Goal: Information Seeking & Learning: Learn about a topic

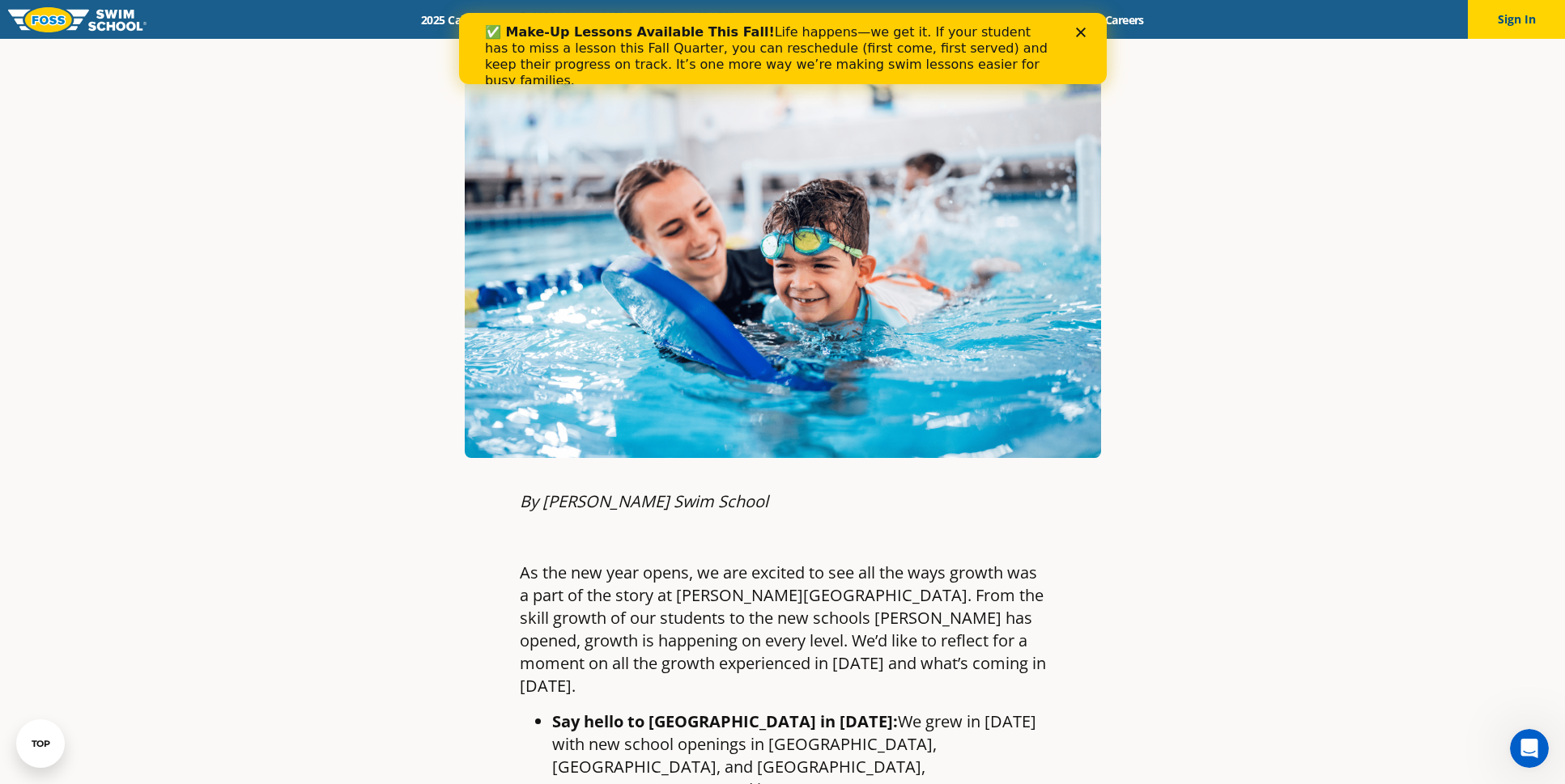
scroll to position [301, 0]
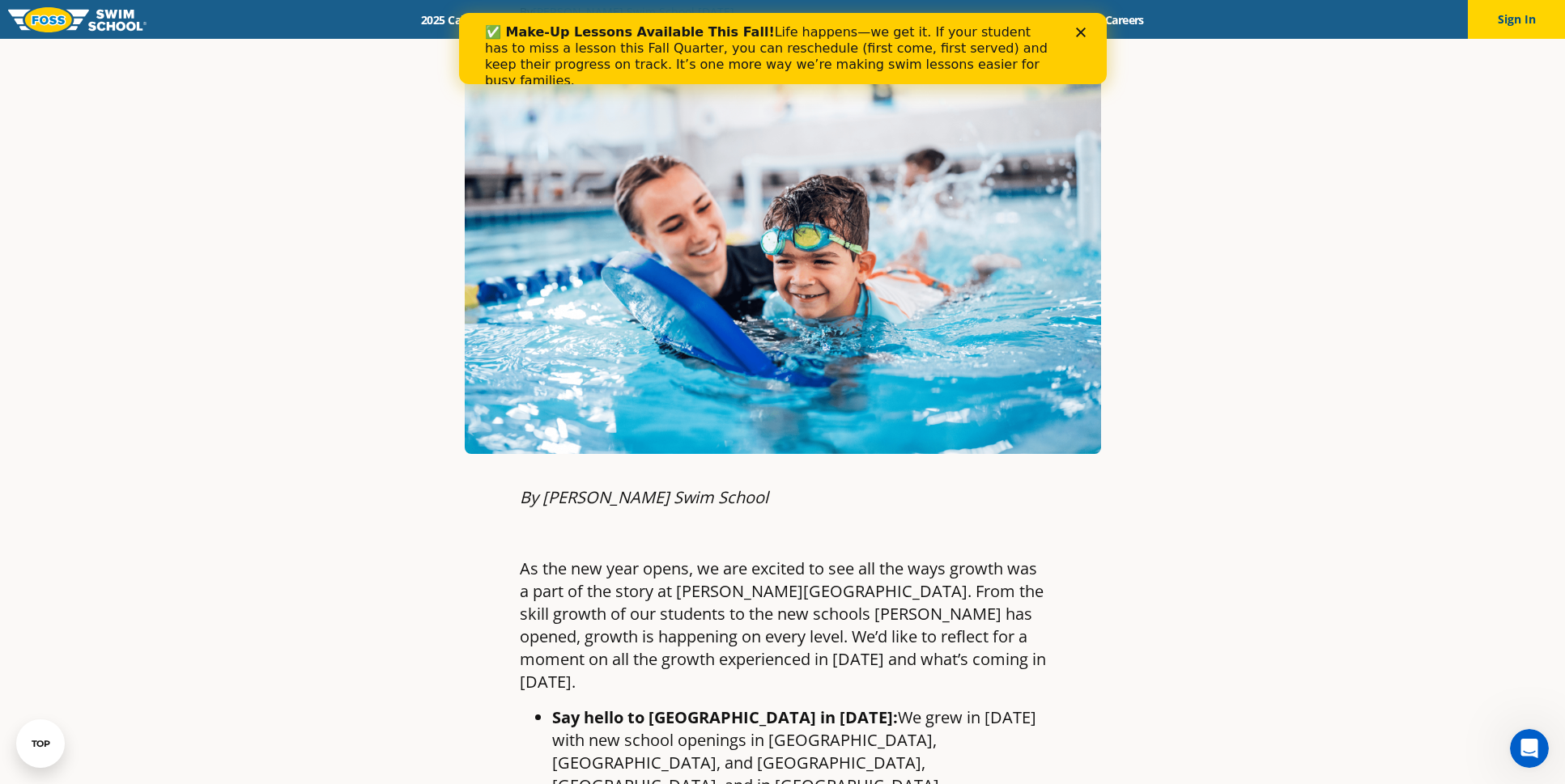
click at [1077, 29] on polygon "Close" at bounding box center [1080, 33] width 10 height 10
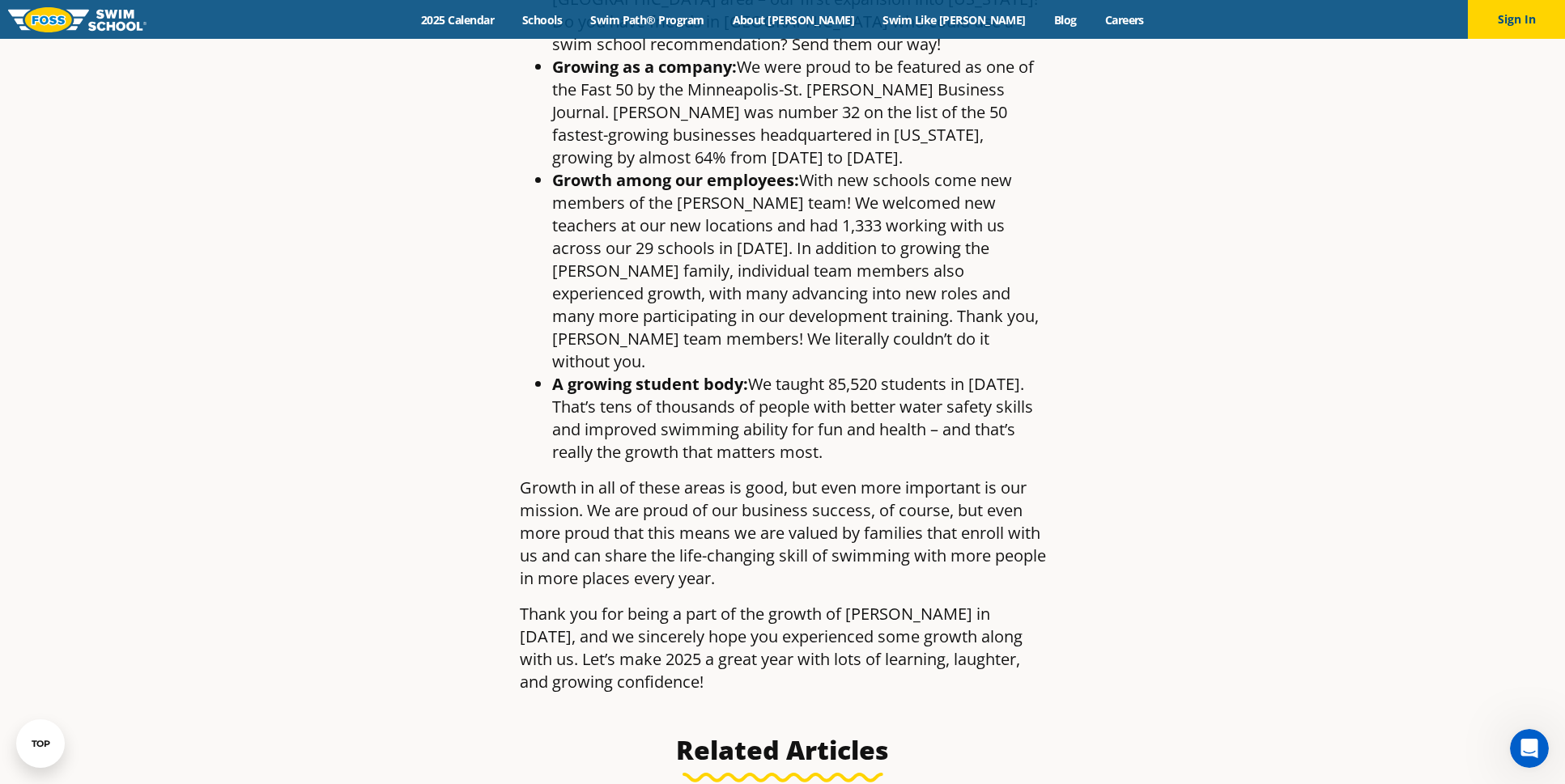
scroll to position [1518, 0]
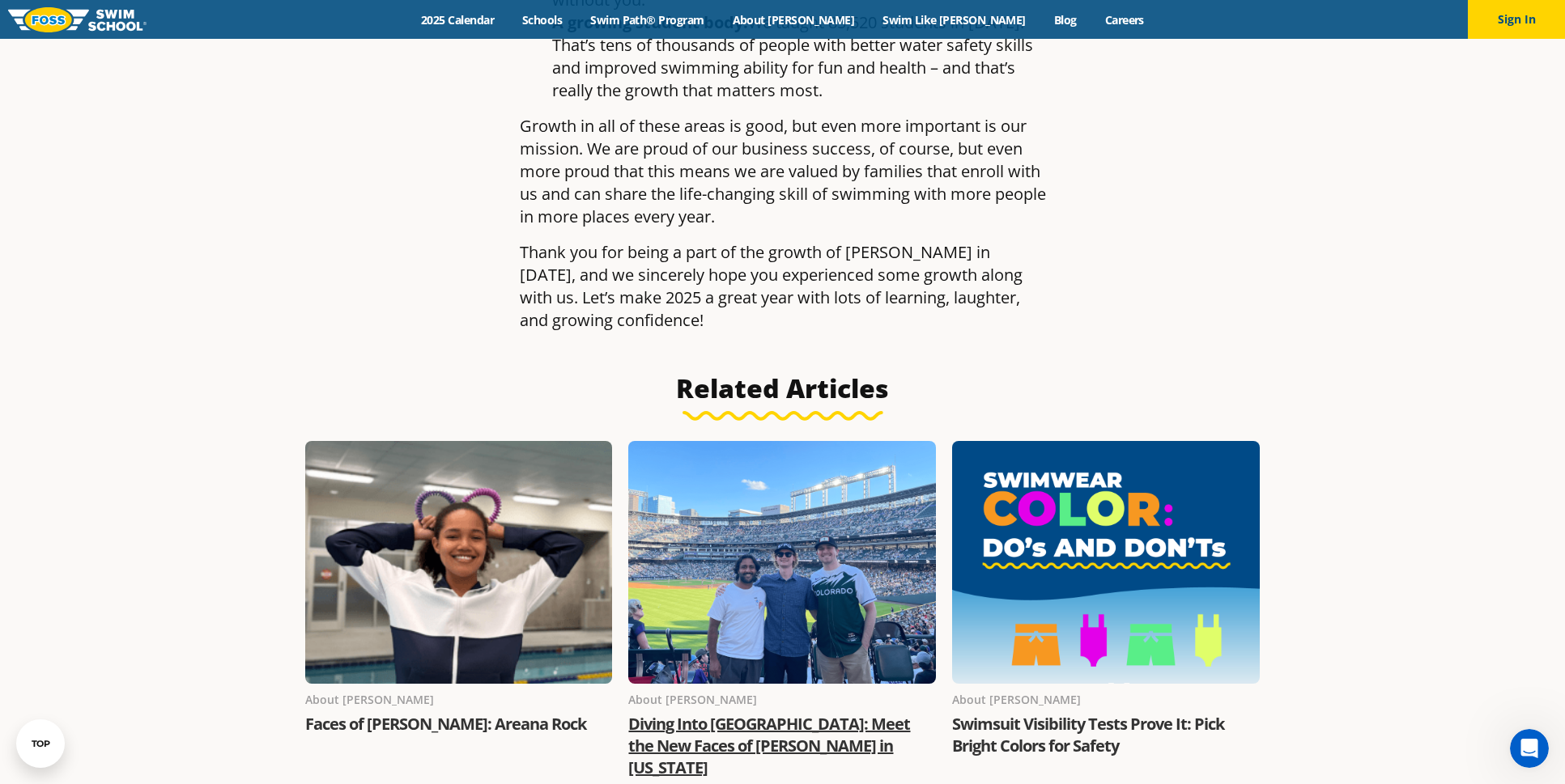
click at [848, 713] on link "Diving Into [GEOGRAPHIC_DATA]: Meet the New Faces of [PERSON_NAME] in [US_STATE]" at bounding box center [769, 745] width 281 height 65
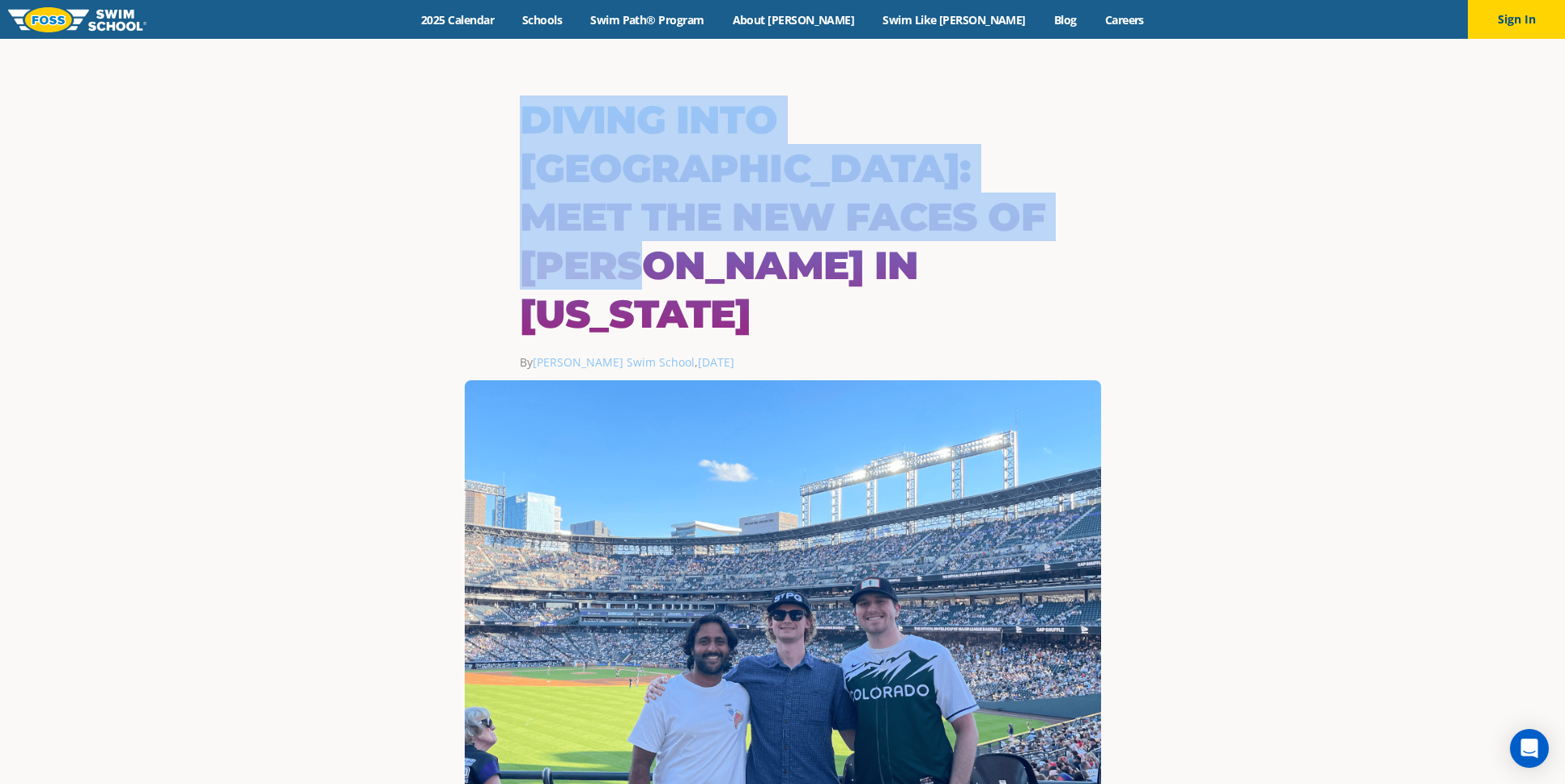
drag, startPoint x: 523, startPoint y: 120, endPoint x: 948, endPoint y: 220, distance: 436.6
click at [999, 232] on h1 "Diving Into [GEOGRAPHIC_DATA]: Meet the New Faces of [PERSON_NAME] in [US_STATE]" at bounding box center [782, 217] width 526 height 243
copy h1 "Diving Into [GEOGRAPHIC_DATA]: Meet the New Faces of [PERSON_NAME] in [US_STATE]"
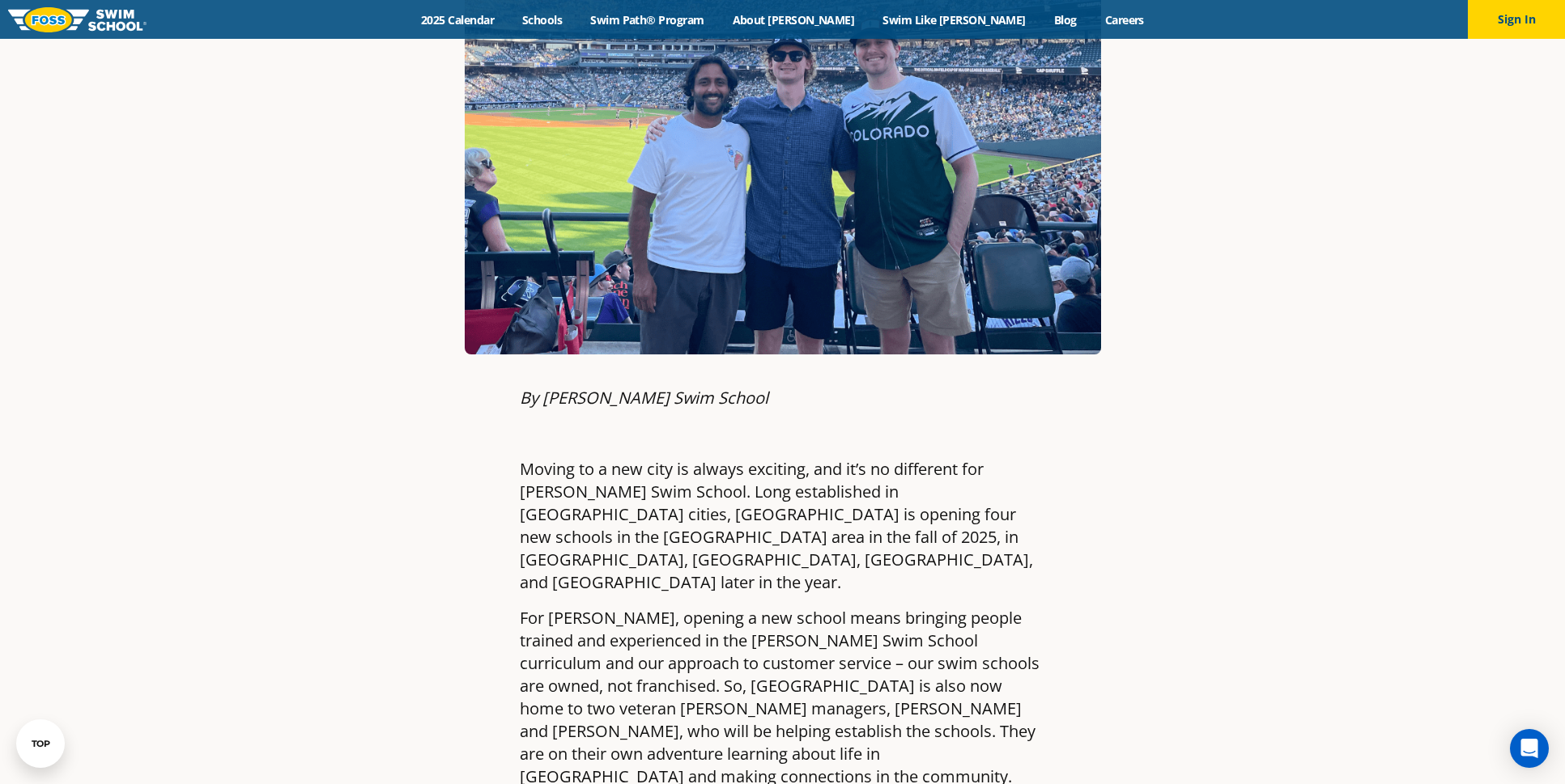
scroll to position [570, 0]
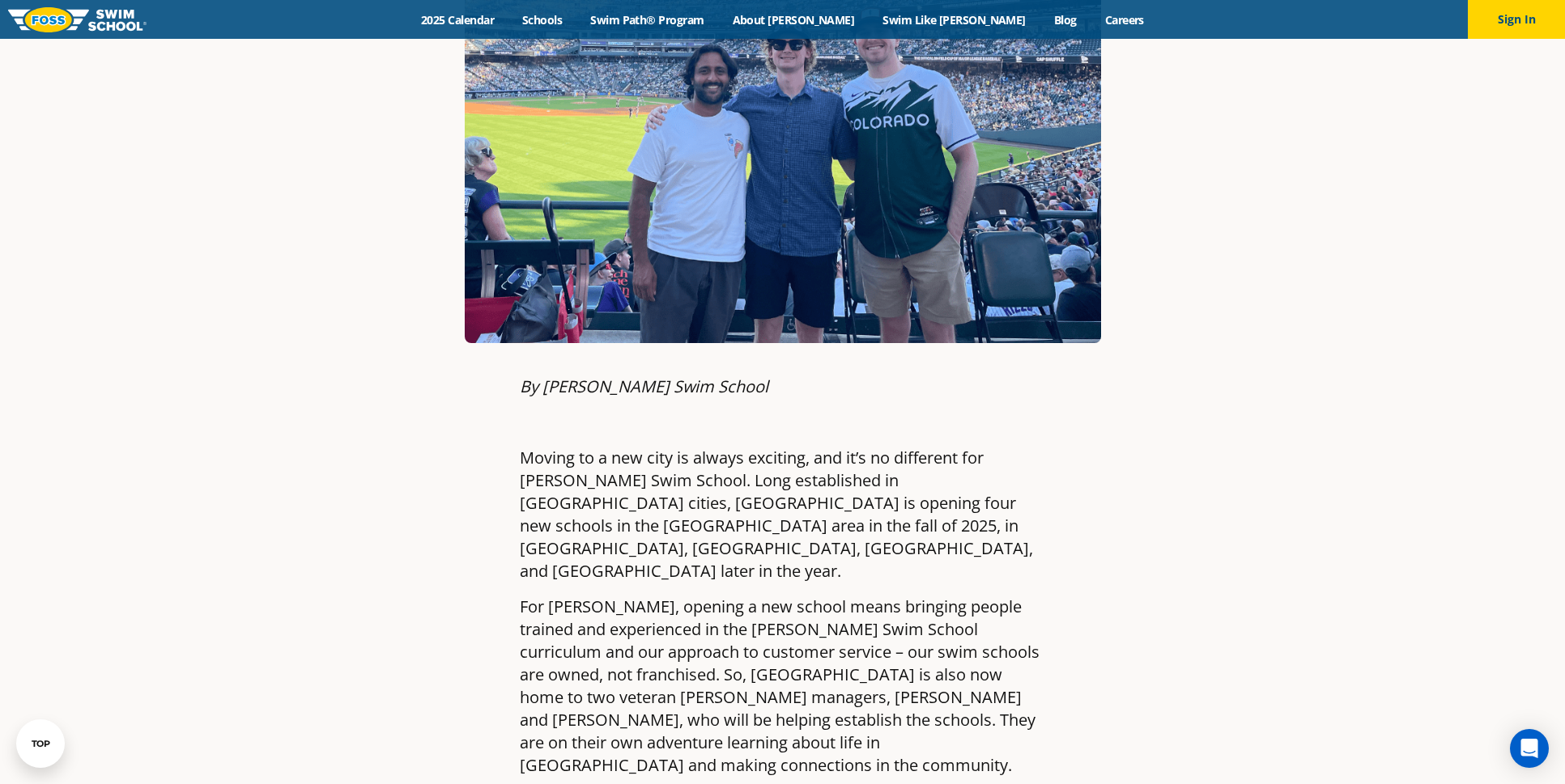
click at [782, 595] on p "For FOSS, opening a new school means bringing people trained and experienced in…" at bounding box center [782, 686] width 526 height 181
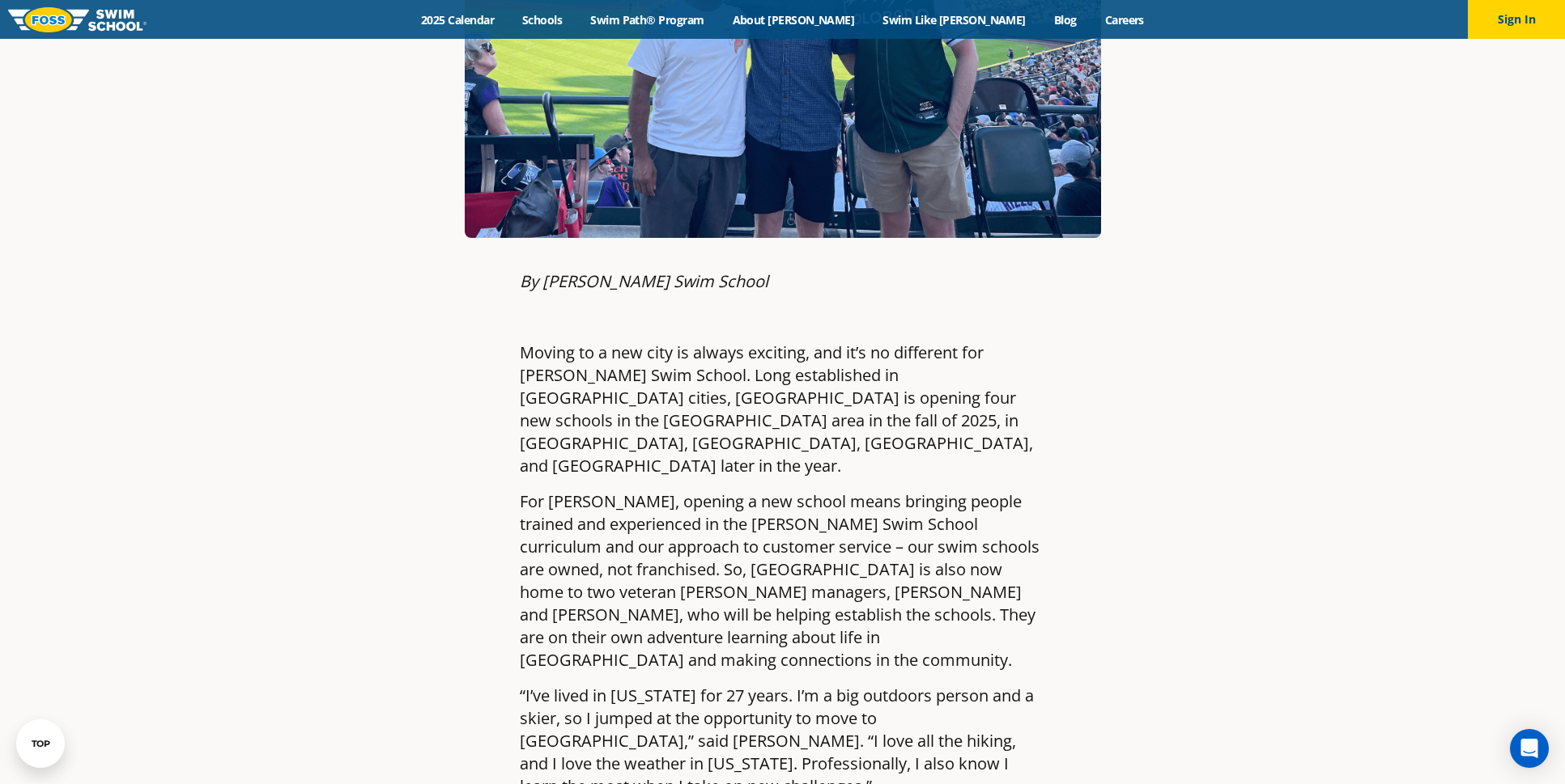
scroll to position [707, 0]
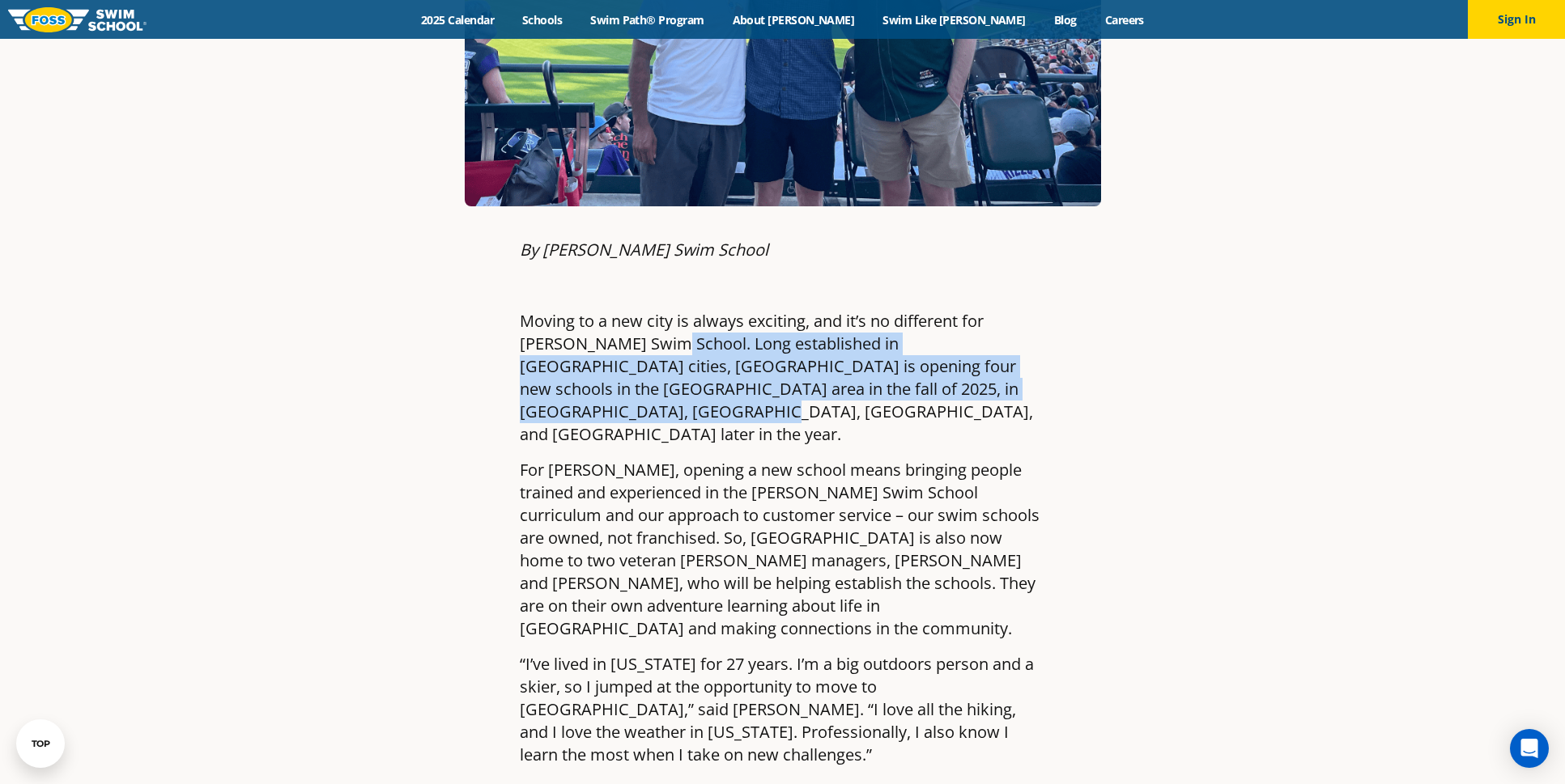
drag, startPoint x: 625, startPoint y: 246, endPoint x: 968, endPoint y: 289, distance: 345.7
click at [968, 310] on p "Moving to a new city is always exciting, and it’s no different for Foss Swim Sc…" at bounding box center [782, 378] width 526 height 136
copy p "Long established in Midwestern cities, FOSS is opening four new schools in the …"
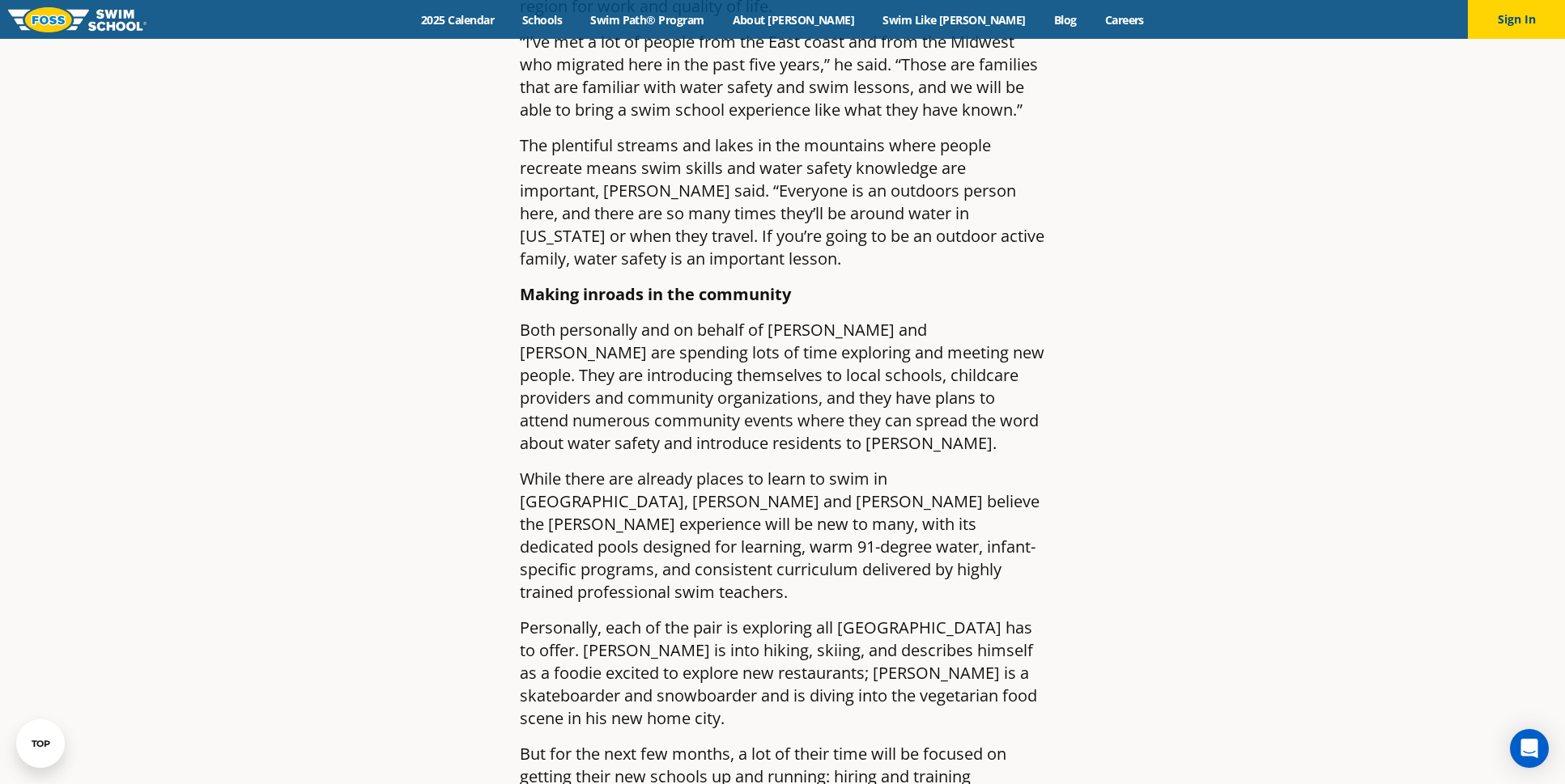
scroll to position [2146, 0]
